Goal: Information Seeking & Learning: Understand process/instructions

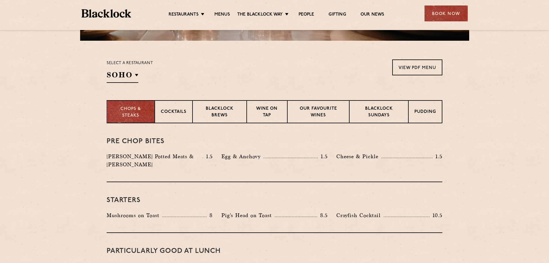
scroll to position [173, 0]
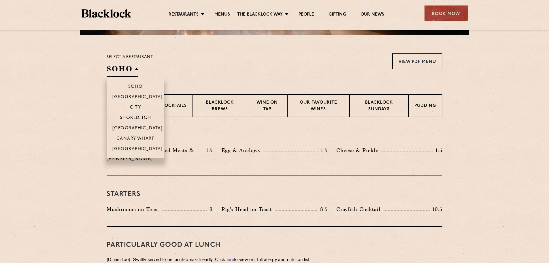
click at [129, 71] on h2 "SOHO" at bounding box center [123, 70] width 32 height 13
click at [134, 105] on p "City" at bounding box center [135, 108] width 11 height 6
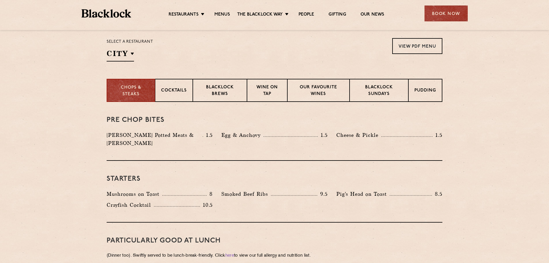
scroll to position [202, 0]
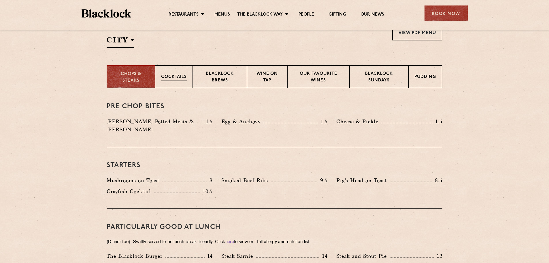
click at [177, 83] on div "Cocktails" at bounding box center [174, 76] width 38 height 23
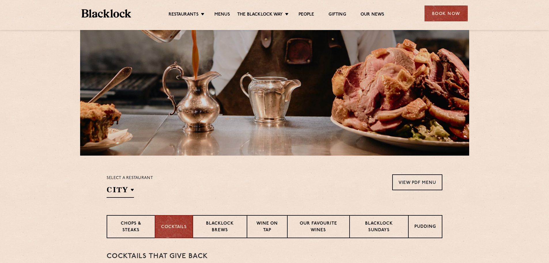
scroll to position [115, 0]
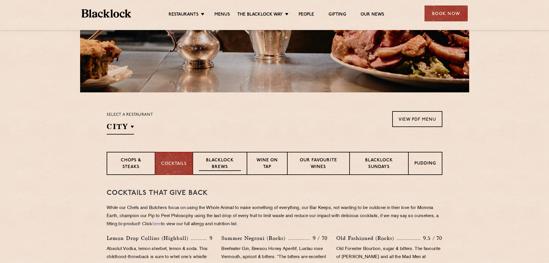
click at [223, 163] on p "Blacklock Brews" at bounding box center [220, 164] width 42 height 14
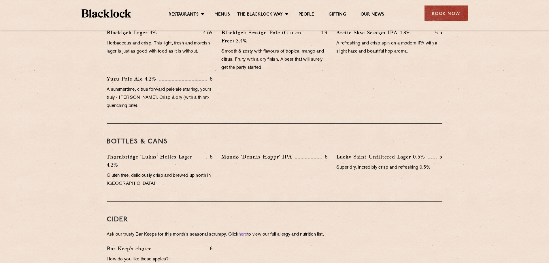
scroll to position [231, 0]
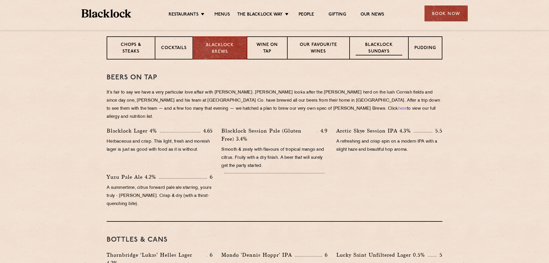
click at [390, 49] on p "Blacklock Sundays" at bounding box center [379, 49] width 47 height 14
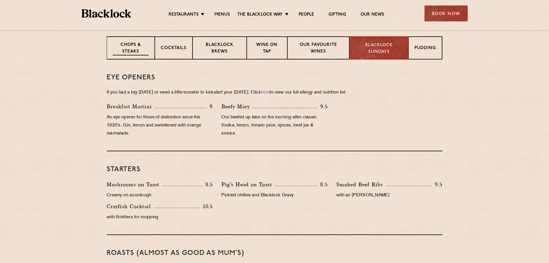
click at [120, 44] on p "Chops & Steaks" at bounding box center [131, 49] width 36 height 14
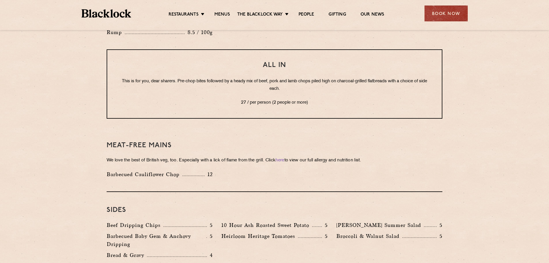
scroll to position [720, 0]
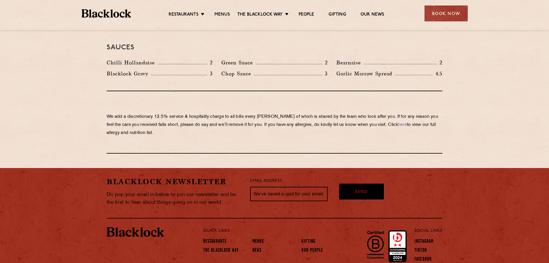
scroll to position [980, 0]
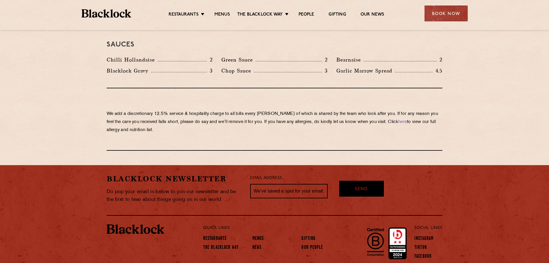
drag, startPoint x: 160, startPoint y: 116, endPoint x: 153, endPoint y: 90, distance: 26.4
click at [153, 90] on div "We add a discretionary 12.5% service & hospitality charge to all bills every [P…" at bounding box center [275, 119] width 336 height 62
click at [163, 116] on p "We add a discretionary 12.5% service & hospitality charge to all bills every [P…" at bounding box center [275, 122] width 336 height 24
drag, startPoint x: 189, startPoint y: 118, endPoint x: 70, endPoint y: 99, distance: 120.6
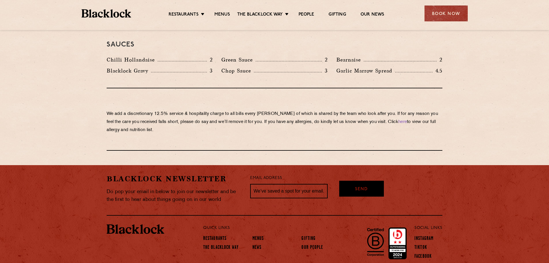
click at [118, 132] on div "We add a discretionary 12.5% service & hospitality charge to all bills every [P…" at bounding box center [275, 119] width 336 height 62
drag, startPoint x: 303, startPoint y: 108, endPoint x: 340, endPoint y: 116, distance: 38.1
click at [340, 116] on p "We add a discretionary 12.5% service & hospitality charge to all bills every [P…" at bounding box center [275, 122] width 336 height 24
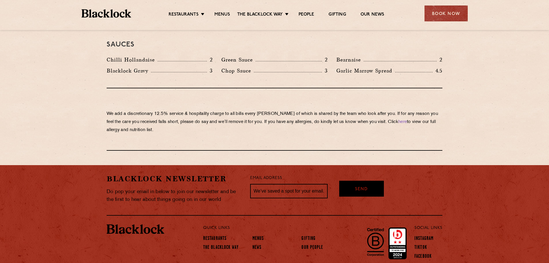
click at [269, 118] on p "We add a discretionary 12.5% service & hospitality charge to all bills every [P…" at bounding box center [275, 122] width 336 height 24
click at [240, 122] on div "We add a discretionary 12.5% service & hospitality charge to all bills every [P…" at bounding box center [275, 119] width 336 height 62
click at [398, 120] on link "here" at bounding box center [402, 122] width 9 height 4
